Goal: Transaction & Acquisition: Purchase product/service

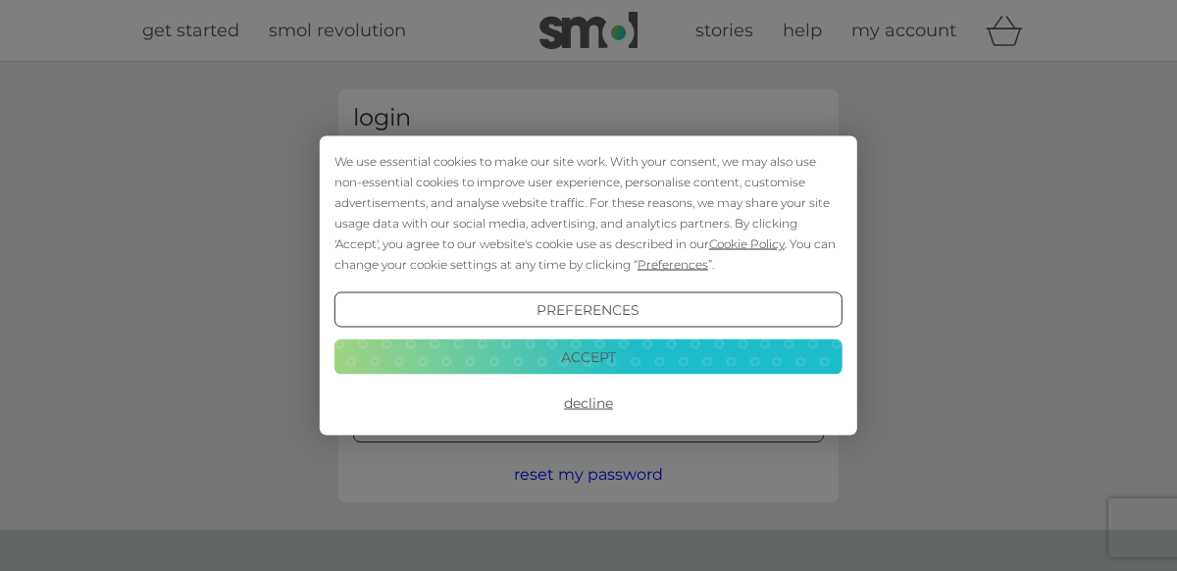
click at [632, 359] on button "Accept" at bounding box center [588, 355] width 508 height 35
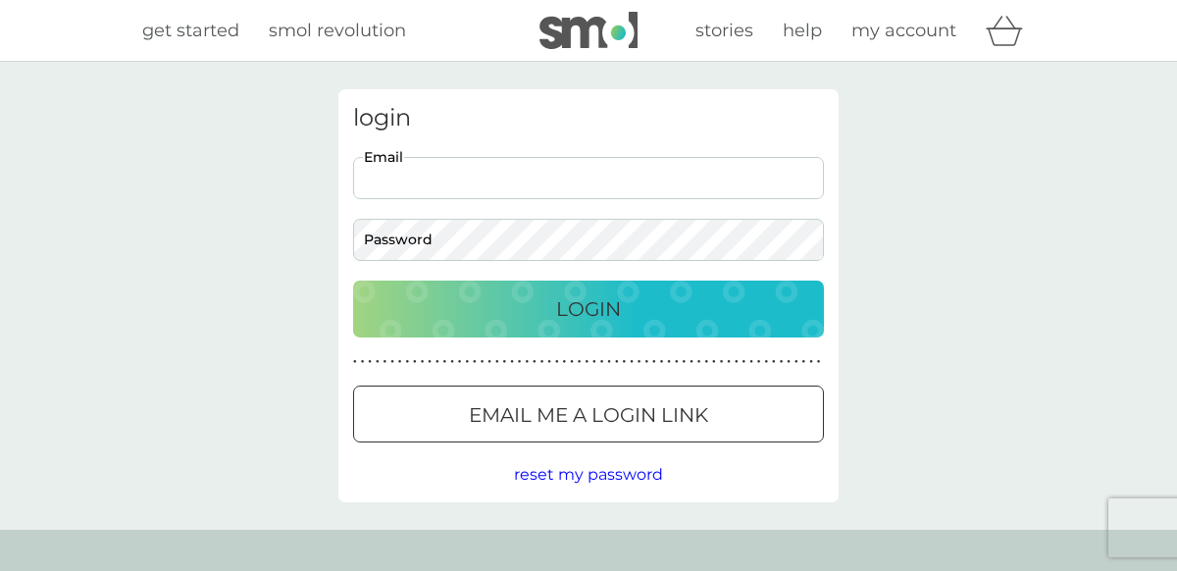
click at [648, 187] on input "Email" at bounding box center [588, 178] width 471 height 42
type input "jillb63@btinternet.com"
click at [588, 305] on p "Login" at bounding box center [588, 308] width 65 height 31
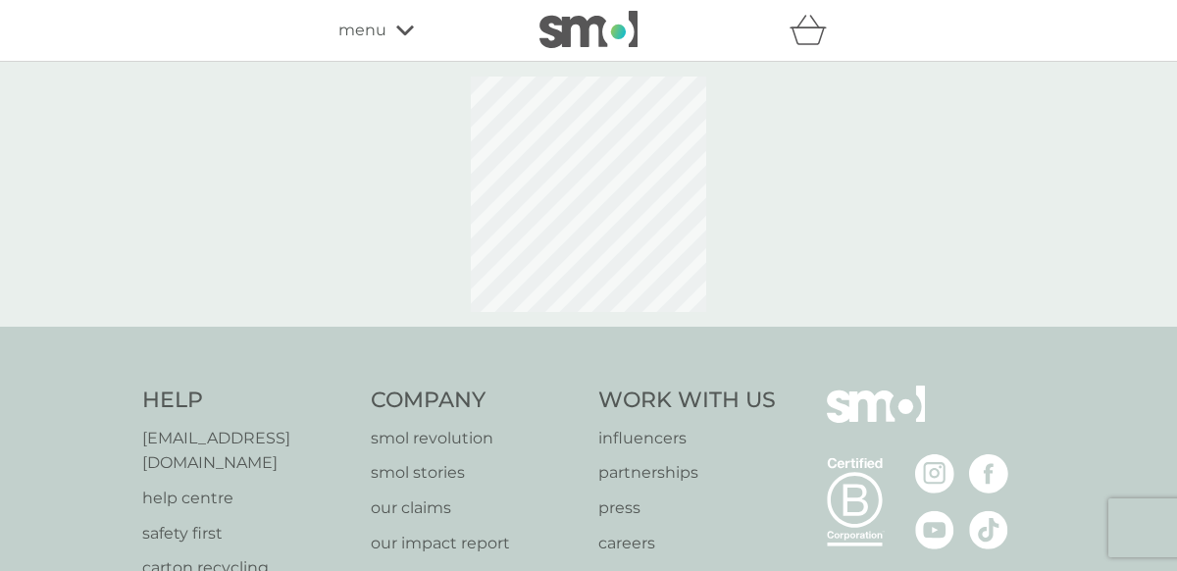
select select "112"
